Goal: Information Seeking & Learning: Learn about a topic

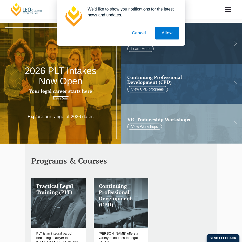
click at [135, 33] on button "Cancel" at bounding box center [139, 33] width 27 height 13
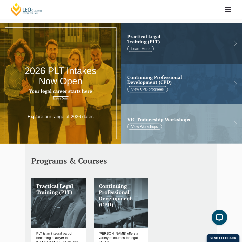
click at [231, 11] on link at bounding box center [228, 9] width 19 height 19
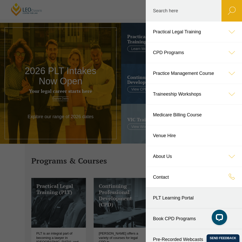
click at [232, 52] on icon at bounding box center [232, 52] width 21 height 21
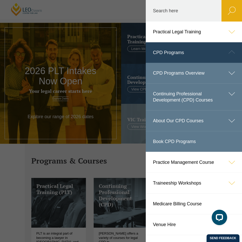
click at [230, 55] on icon at bounding box center [232, 52] width 21 height 21
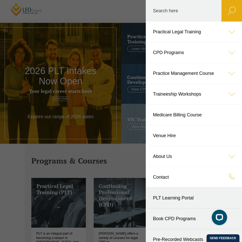
click at [134, 19] on header "Leo Cussen Centre for Law Search here Practical Legal Training Our Practical Le…" at bounding box center [121, 9] width 242 height 19
